Goal: Task Accomplishment & Management: Manage account settings

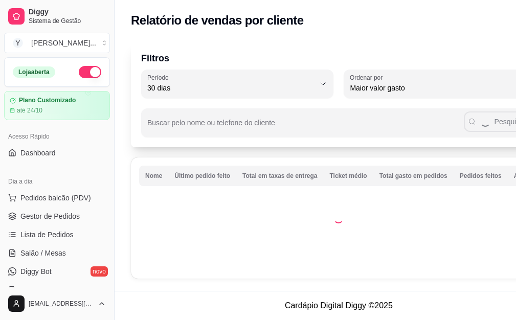
select select "30"
select select "HIGHEST_TOTAL_SPENT_WITH_ORDERS"
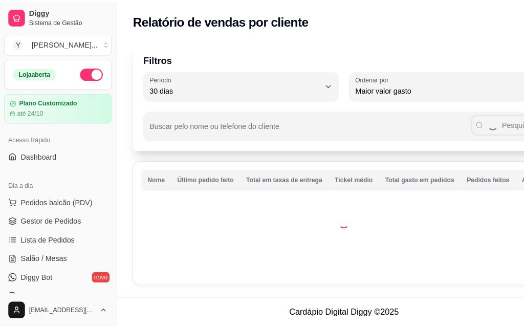
scroll to position [8, 0]
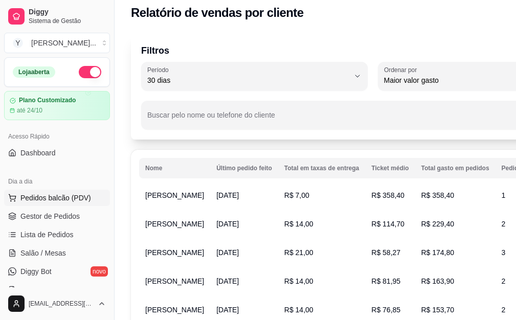
click at [48, 199] on span "Pedidos balcão (PDV)" at bounding box center [55, 198] width 71 height 10
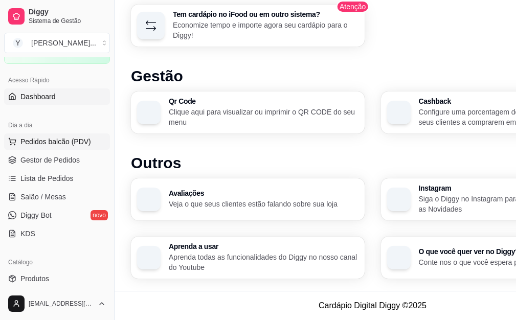
scroll to position [102, 0]
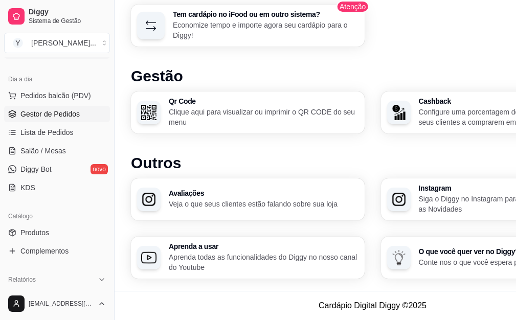
click at [48, 115] on span "Gestor de Pedidos" at bounding box center [49, 114] width 59 height 10
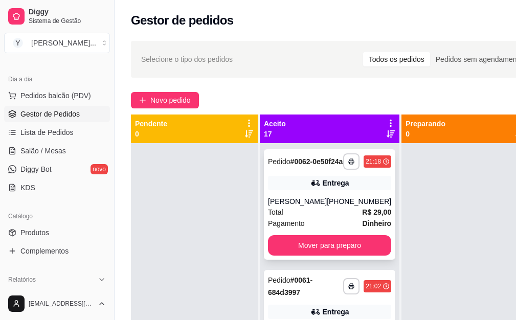
click at [294, 206] on div "[PERSON_NAME]" at bounding box center [297, 202] width 59 height 10
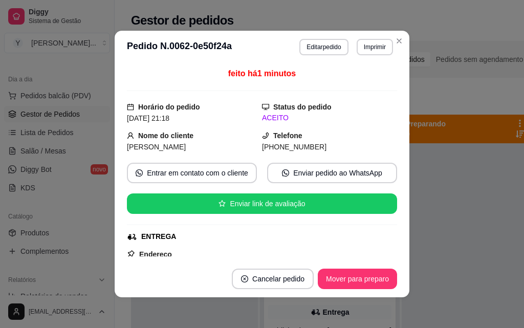
scroll to position [51, 0]
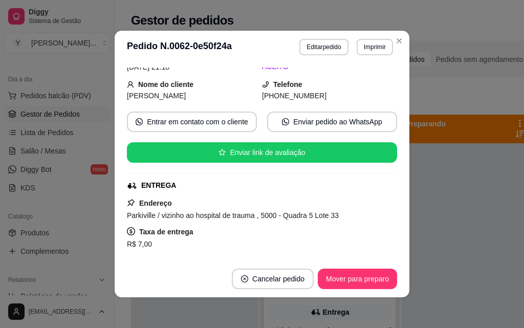
click at [161, 236] on strong "Taxa de entrega" at bounding box center [166, 232] width 54 height 8
click at [131, 242] on span "R$ 7,00" at bounding box center [139, 244] width 25 height 8
click at [127, 231] on icon "dollar" at bounding box center [131, 231] width 8 height 8
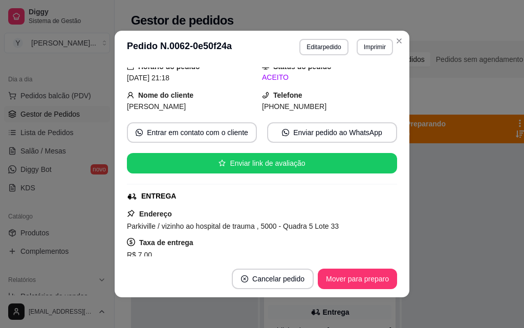
scroll to position [0, 0]
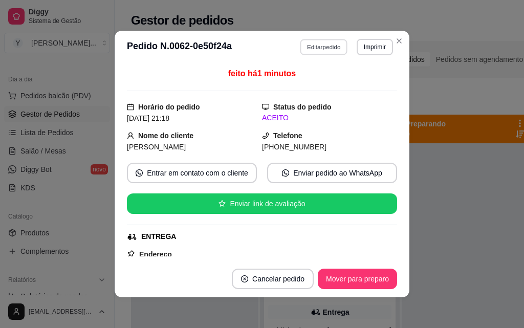
click at [321, 47] on button "Editar pedido" at bounding box center [324, 47] width 48 height 16
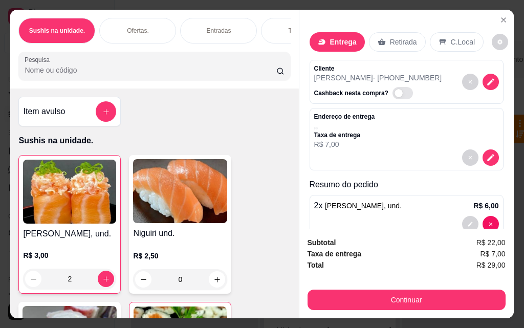
scroll to position [69, 0]
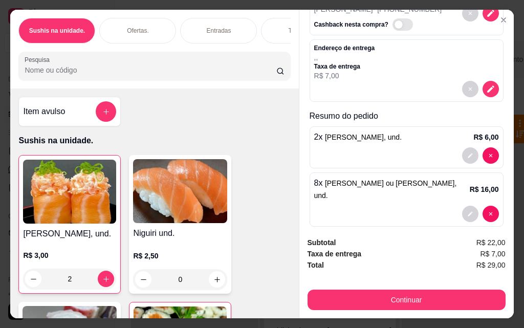
click at [336, 251] on strong "Taxa de entrega" at bounding box center [335, 254] width 54 height 8
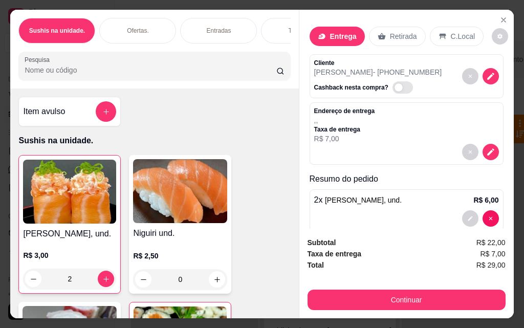
scroll to position [0, 0]
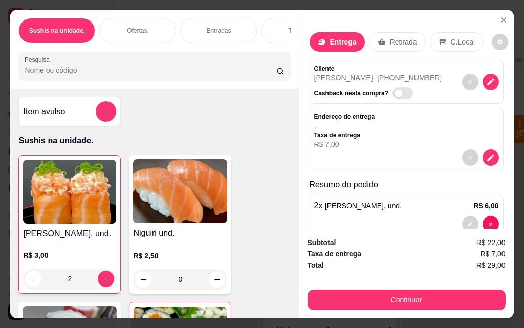
click at [330, 38] on p "Entrega" at bounding box center [343, 42] width 27 height 10
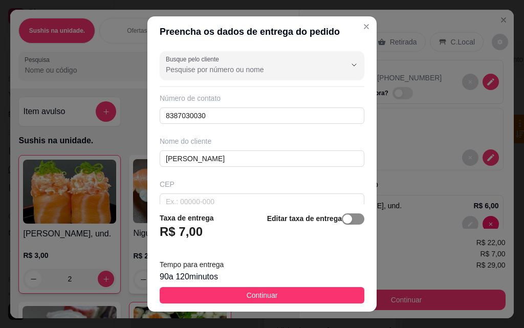
click at [343, 221] on div "button" at bounding box center [347, 218] width 9 height 9
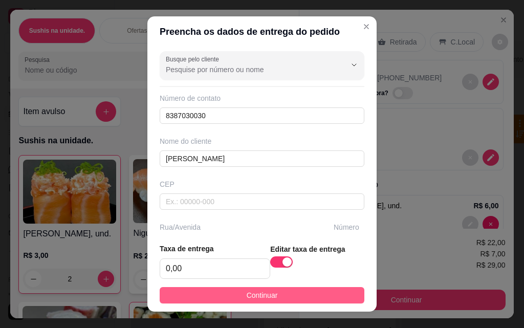
click at [277, 291] on button "Continuar" at bounding box center [262, 295] width 205 height 16
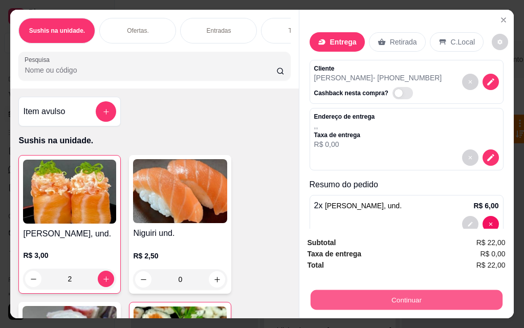
click at [413, 301] on button "Continuar" at bounding box center [406, 300] width 192 height 20
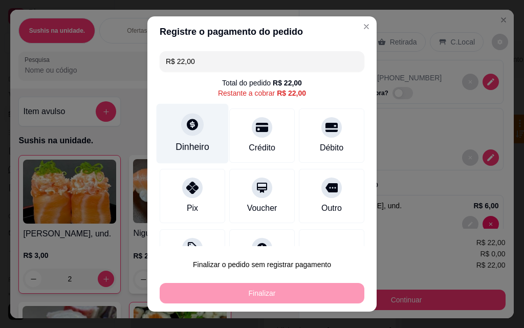
click at [182, 136] on div "Dinheiro" at bounding box center [193, 134] width 72 height 60
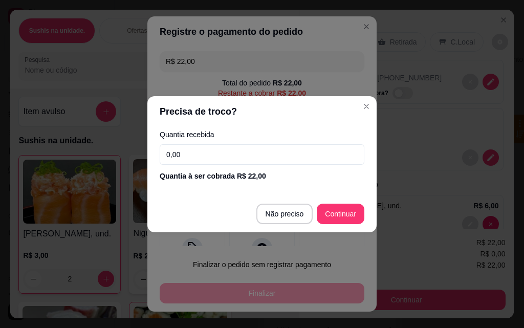
click at [221, 153] on input "0,00" at bounding box center [262, 154] width 205 height 20
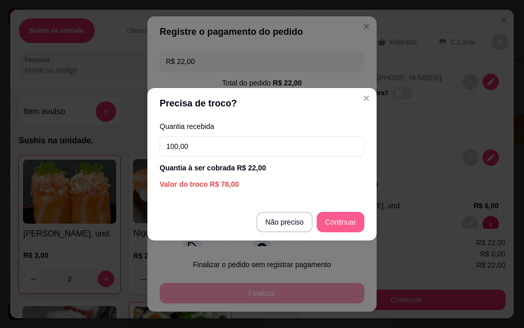
type input "100,00"
type input "R$ 0,00"
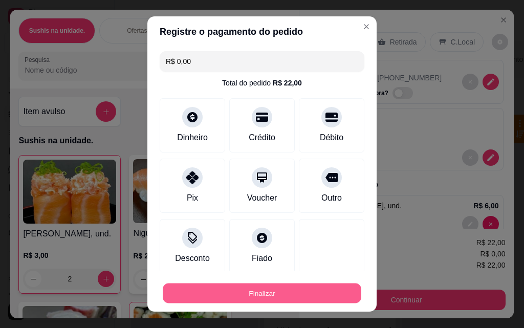
click at [246, 296] on button "Finalizar" at bounding box center [262, 294] width 199 height 20
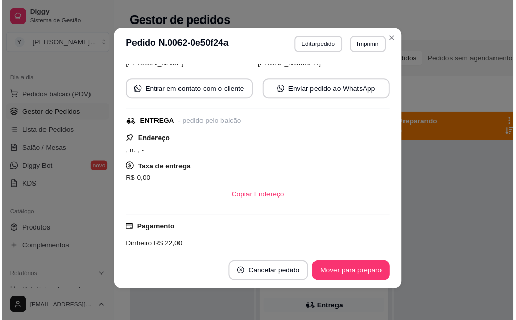
scroll to position [101, 0]
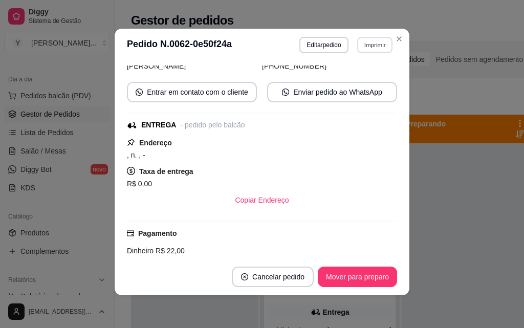
click at [367, 46] on button "Imprimir" at bounding box center [374, 45] width 35 height 16
click at [357, 86] on button "[[PERSON_NAME]]" at bounding box center [353, 81] width 74 height 16
